Goal: Transaction & Acquisition: Purchase product/service

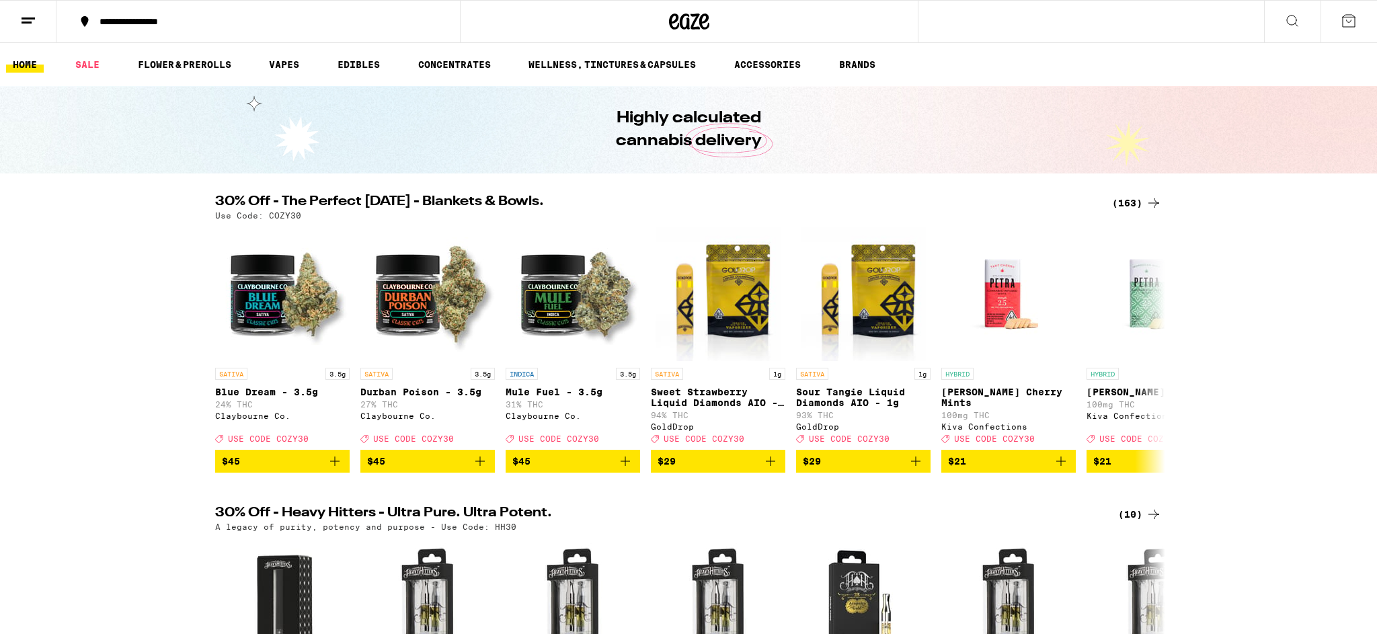
click at [1303, 5] on button at bounding box center [1292, 22] width 56 height 42
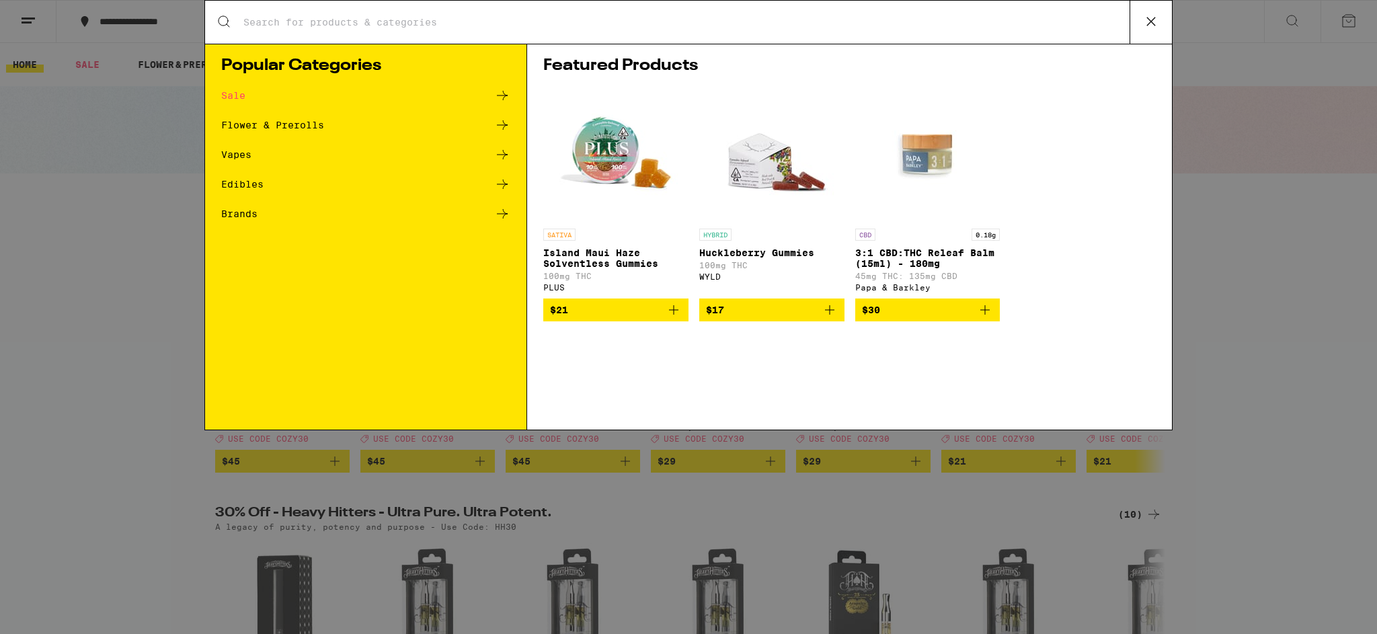
click at [350, 20] on input "Search for Products" at bounding box center [686, 22] width 887 height 12
type input "garlic starship"
click at [417, 24] on input "Search for Products" at bounding box center [686, 22] width 887 height 12
type input "garlic starship"
